Goal: Ask a question: Seek information or help from site administrators or community

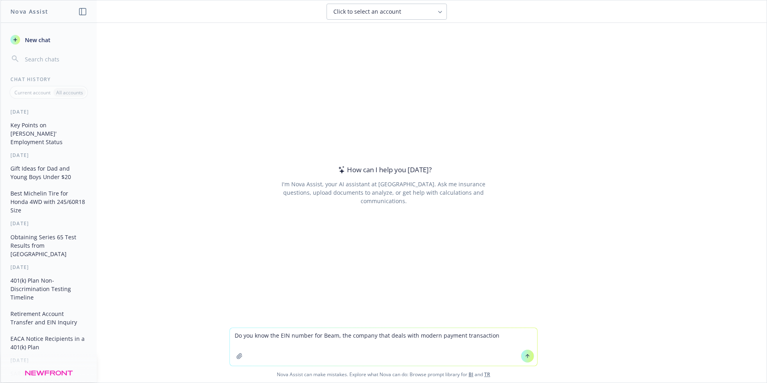
type textarea "Do you know the EIN number for Beam, the company that deals with modern payment…"
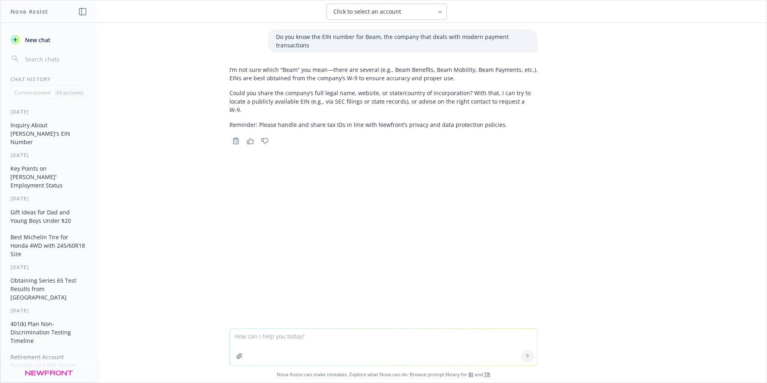
drag, startPoint x: 262, startPoint y: 336, endPoint x: 271, endPoint y: 333, distance: 10.2
click at [262, 336] on textarea at bounding box center [383, 347] width 307 height 37
type textarea "They deal with stablecoin. I don't know their full legal name."
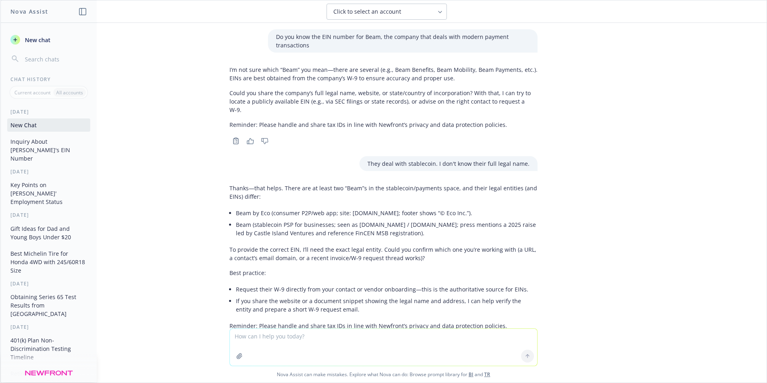
scroll to position [30, 0]
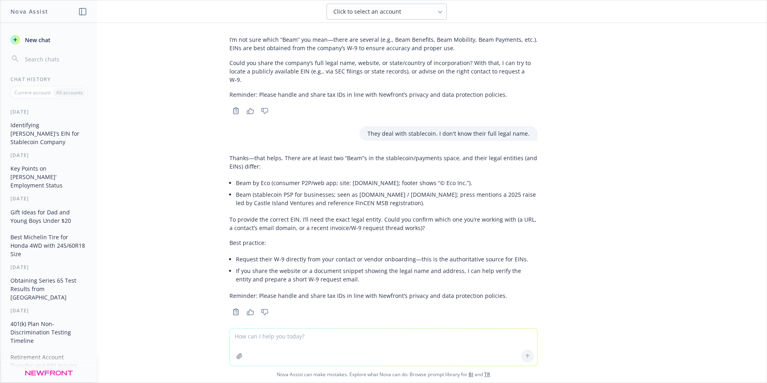
click at [270, 338] on textarea at bounding box center [383, 347] width 307 height 37
type textarea "The second one you list above is the correct one"
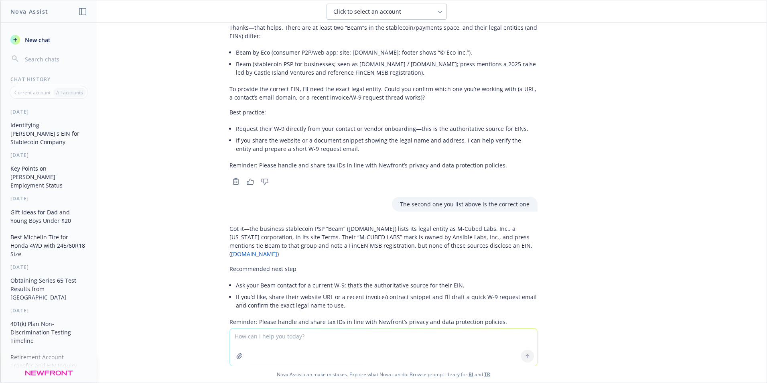
scroll to position [178, 0]
